Goal: Task Accomplishment & Management: Complete application form

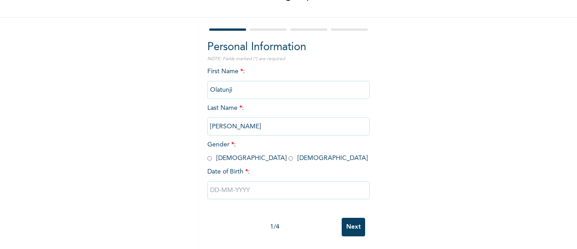
scroll to position [61, 0]
click at [208, 157] on input "radio" at bounding box center [210, 157] width 5 height 9
radio input "true"
click at [213, 191] on input "text" at bounding box center [289, 189] width 162 height 18
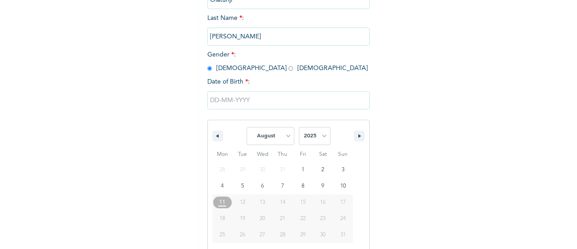
scroll to position [162, 0]
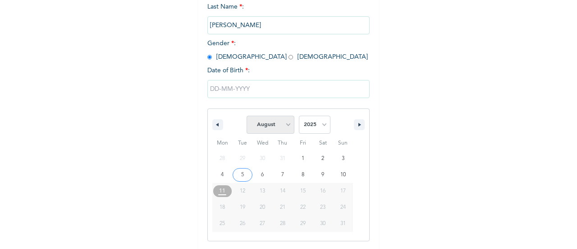
click at [282, 129] on select "January February March April May June July August September October November De…" at bounding box center [271, 124] width 48 height 18
select select "5"
click at [247, 116] on select "January February March April May June July August September October November De…" at bounding box center [271, 124] width 48 height 18
click at [306, 125] on select "2025 2024 2023 2022 2021 2020 2019 2018 2017 2016 2015 2014 2013 2012 2011 2010…" at bounding box center [315, 124] width 32 height 18
select select "1993"
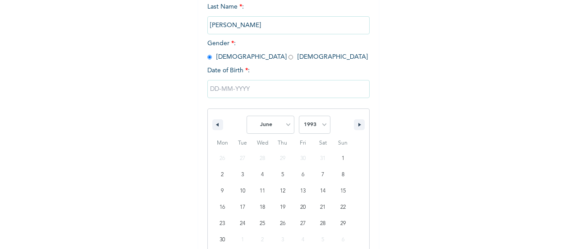
click at [299, 116] on select "2025 2024 2023 2022 2021 2020 2019 2018 2017 2016 2015 2014 2013 2012 2011 2010…" at bounding box center [315, 124] width 32 height 18
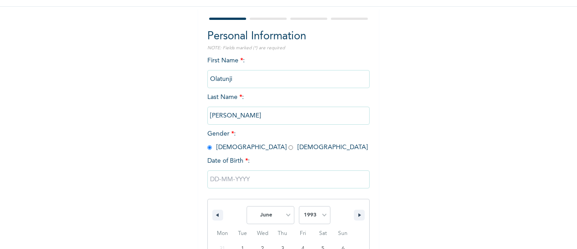
scroll to position [69, 0]
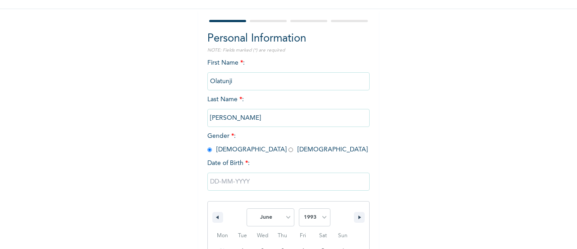
click at [237, 79] on input "Olatunji" at bounding box center [289, 81] width 162 height 18
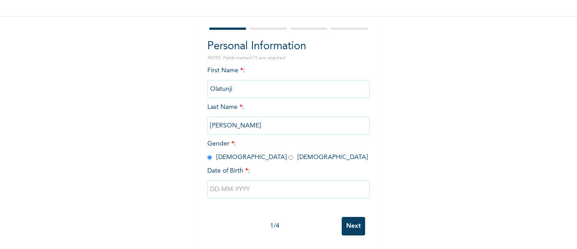
click at [237, 80] on input "Olatunji" at bounding box center [289, 89] width 162 height 18
click at [232, 82] on input "Olatunji" at bounding box center [289, 89] width 162 height 18
click at [214, 184] on input "text" at bounding box center [289, 189] width 162 height 18
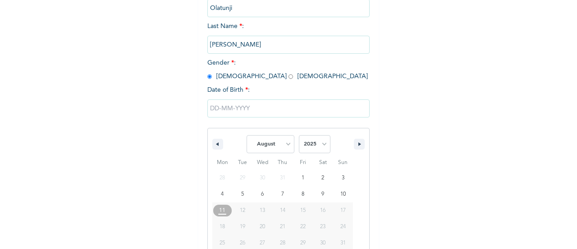
scroll to position [162, 0]
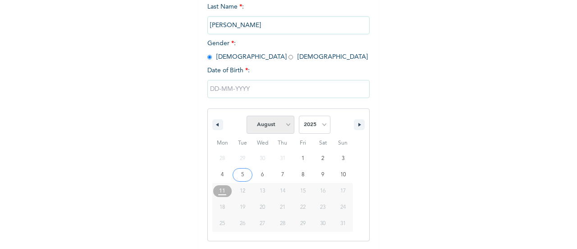
click at [270, 124] on select "January February March April May June July August September October November De…" at bounding box center [271, 124] width 48 height 18
select select "5"
click at [247, 116] on select "January February March April May June July August September October November De…" at bounding box center [271, 124] width 48 height 18
click at [310, 129] on select "2025 2024 2023 2022 2021 2020 2019 2018 2017 2016 2015 2014 2013 2012 2011 2010…" at bounding box center [315, 124] width 32 height 18
select select "1993"
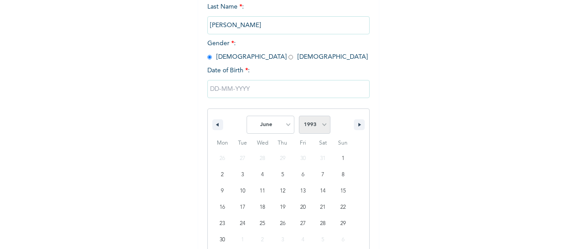
click at [299, 116] on select "2025 2024 2023 2022 2021 2020 2019 2018 2017 2016 2015 2014 2013 2012 2011 2010…" at bounding box center [315, 124] width 32 height 18
type input "[DATE]"
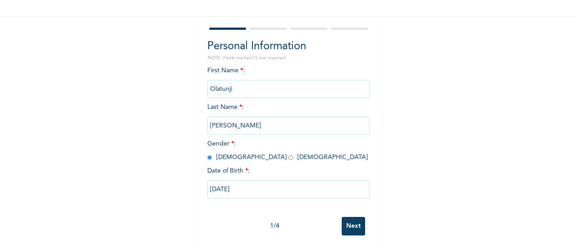
click at [348, 219] on input "Next" at bounding box center [353, 226] width 23 height 18
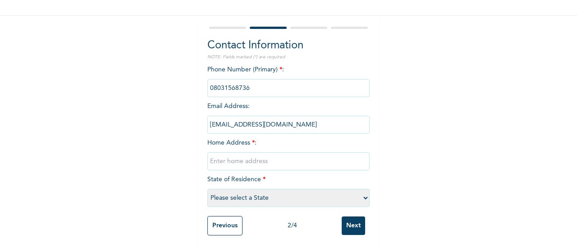
click at [218, 156] on input "text" at bounding box center [289, 161] width 162 height 18
type input "11A [PERSON_NAME] AVENUE, [GEOGRAPHIC_DATA], [GEOGRAPHIC_DATA]"
click at [242, 191] on select "Please select a State [PERSON_NAME] (FCT) [PERSON_NAME] Ibom [GEOGRAPHIC_DATA] …" at bounding box center [289, 198] width 162 height 18
select select "25"
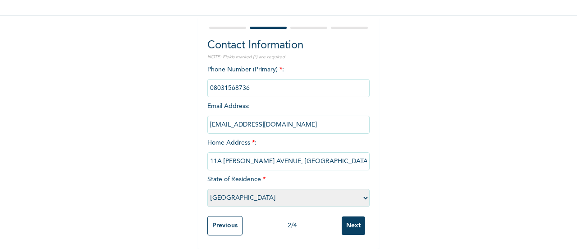
click at [208, 189] on select "Please select a State [PERSON_NAME] (FCT) [PERSON_NAME] Ibom [GEOGRAPHIC_DATA] …" at bounding box center [289, 198] width 162 height 18
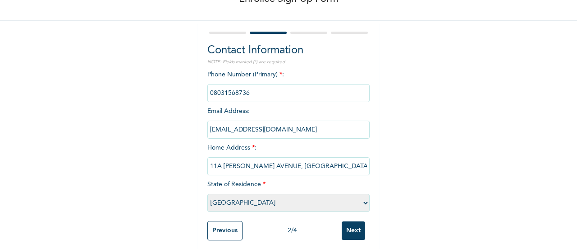
click at [208, 167] on input "11A [PERSON_NAME] AVENUE, [GEOGRAPHIC_DATA], [GEOGRAPHIC_DATA]" at bounding box center [289, 166] width 162 height 18
type input "PLOT 11A [PERSON_NAME] AVENUE, [GEOGRAPHIC_DATA], [GEOGRAPHIC_DATA]"
click at [352, 228] on input "Next" at bounding box center [353, 230] width 23 height 18
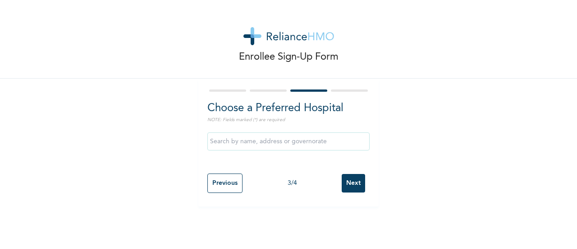
click at [236, 142] on input "text" at bounding box center [289, 141] width 162 height 18
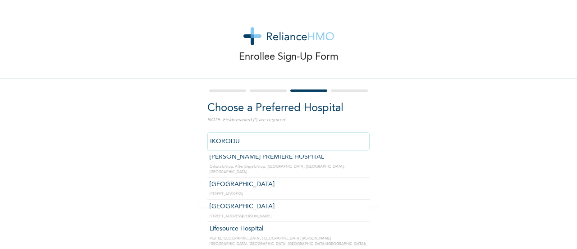
scroll to position [26, 0]
type input "[GEOGRAPHIC_DATA]"
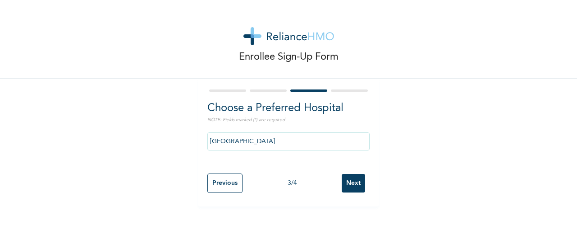
click at [352, 184] on input "Next" at bounding box center [353, 183] width 23 height 18
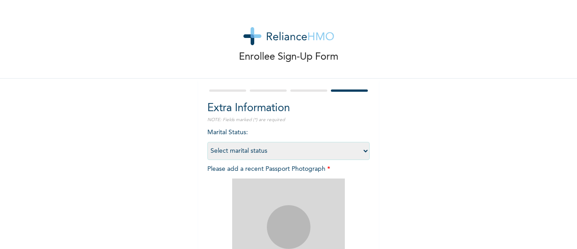
click at [249, 151] on select "Select marital status [DEMOGRAPHIC_DATA] Married [DEMOGRAPHIC_DATA] Widow/[DEMO…" at bounding box center [289, 151] width 162 height 18
select select "1"
click at [208, 142] on select "Select marital status [DEMOGRAPHIC_DATA] Married [DEMOGRAPHIC_DATA] Widow/[DEMO…" at bounding box center [289, 151] width 162 height 18
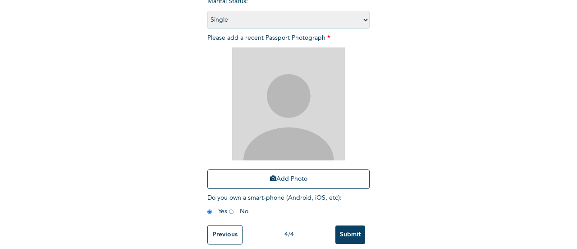
scroll to position [125, 0]
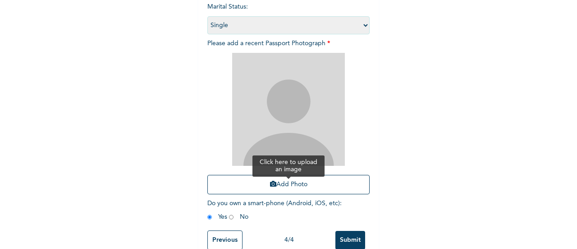
click at [270, 185] on icon "button" at bounding box center [273, 183] width 6 height 6
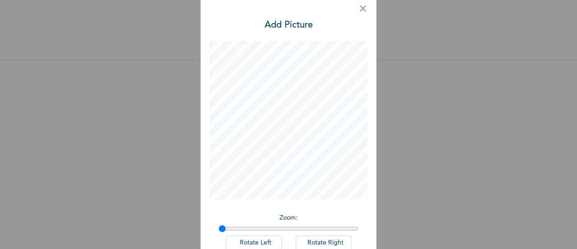
scroll to position [0, 0]
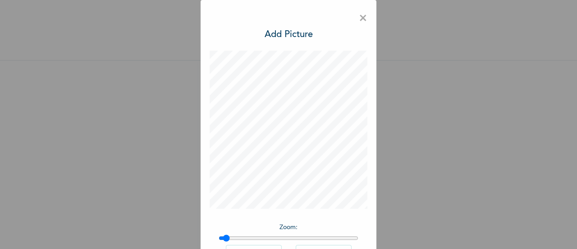
click at [223, 235] on input "range" at bounding box center [289, 237] width 140 height 7
type input "1"
click at [219, 238] on input "range" at bounding box center [289, 237] width 140 height 7
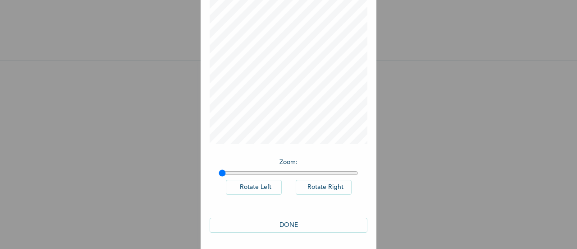
scroll to position [66, 0]
click at [292, 219] on button "DONE" at bounding box center [289, 224] width 158 height 15
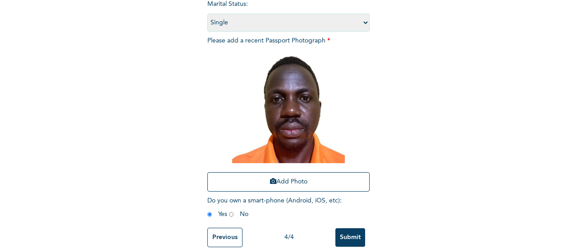
scroll to position [147, 0]
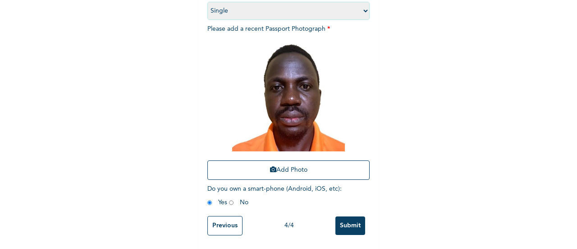
click at [345, 219] on input "Submit" at bounding box center [351, 225] width 30 height 18
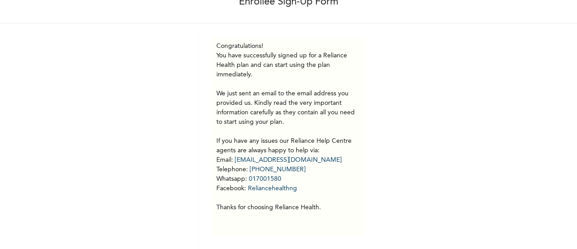
scroll to position [62, 0]
